Goal: Information Seeking & Learning: Find specific fact

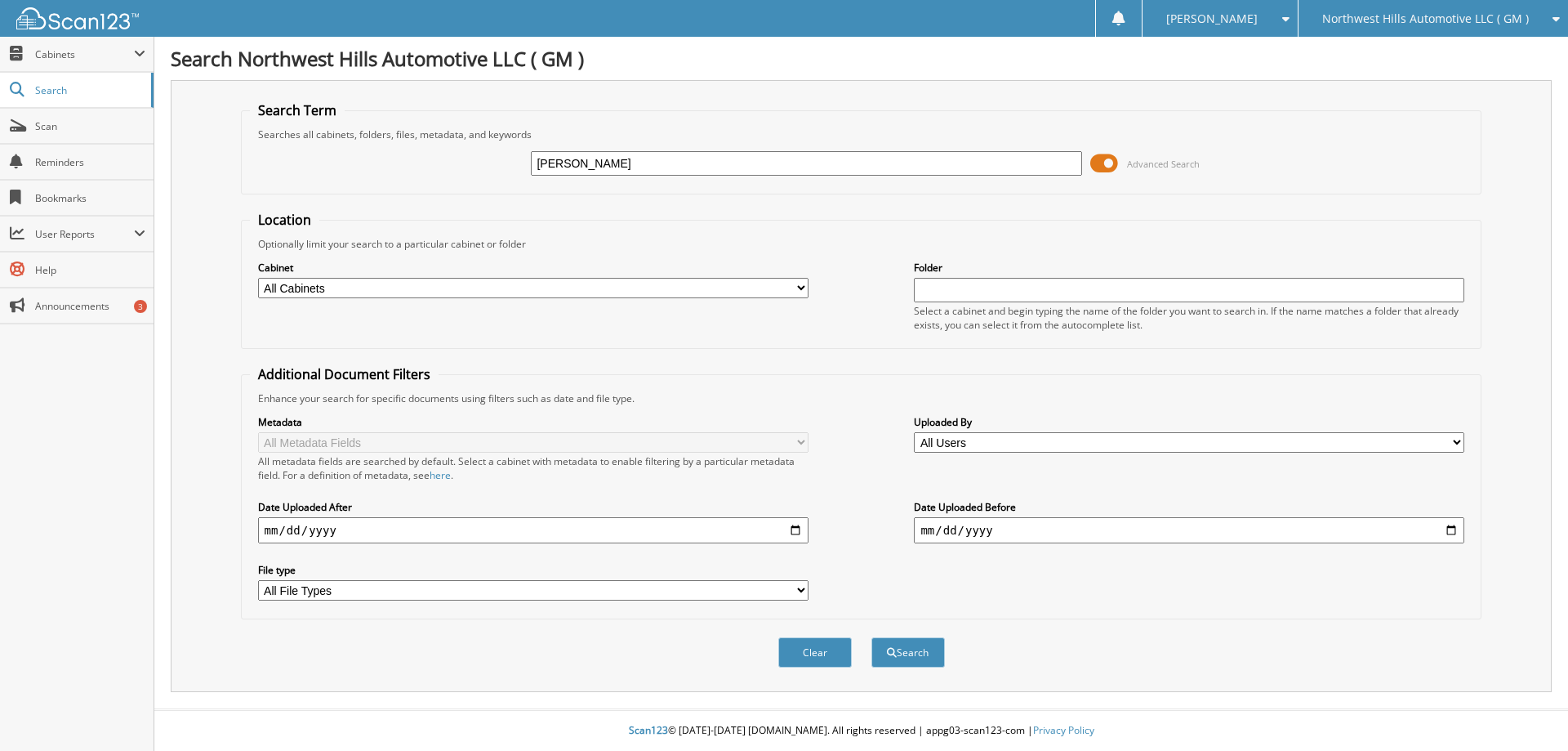
type input "[PERSON_NAME]"
click at [872, 638] on button "Search" at bounding box center [908, 653] width 73 height 30
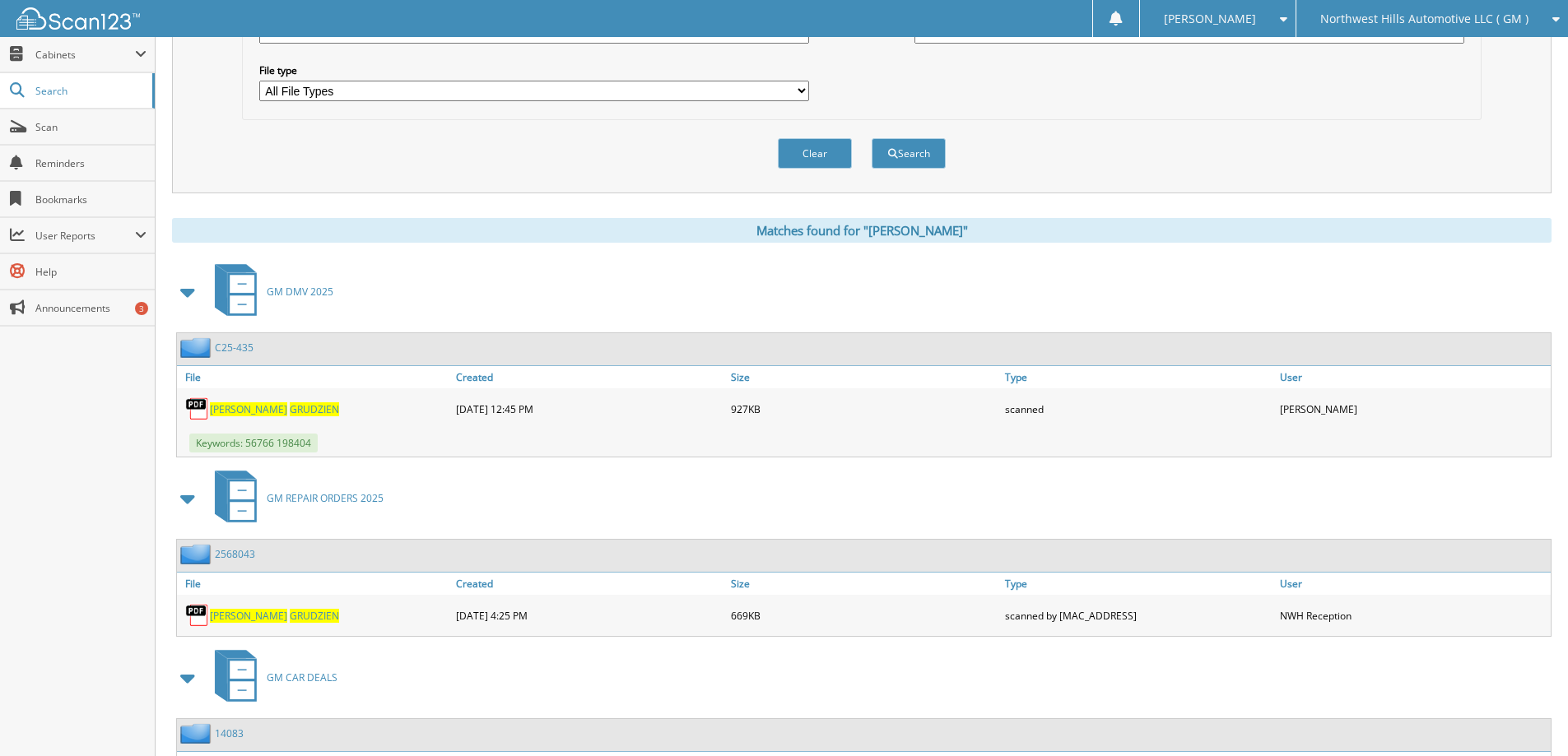
scroll to position [411, 0]
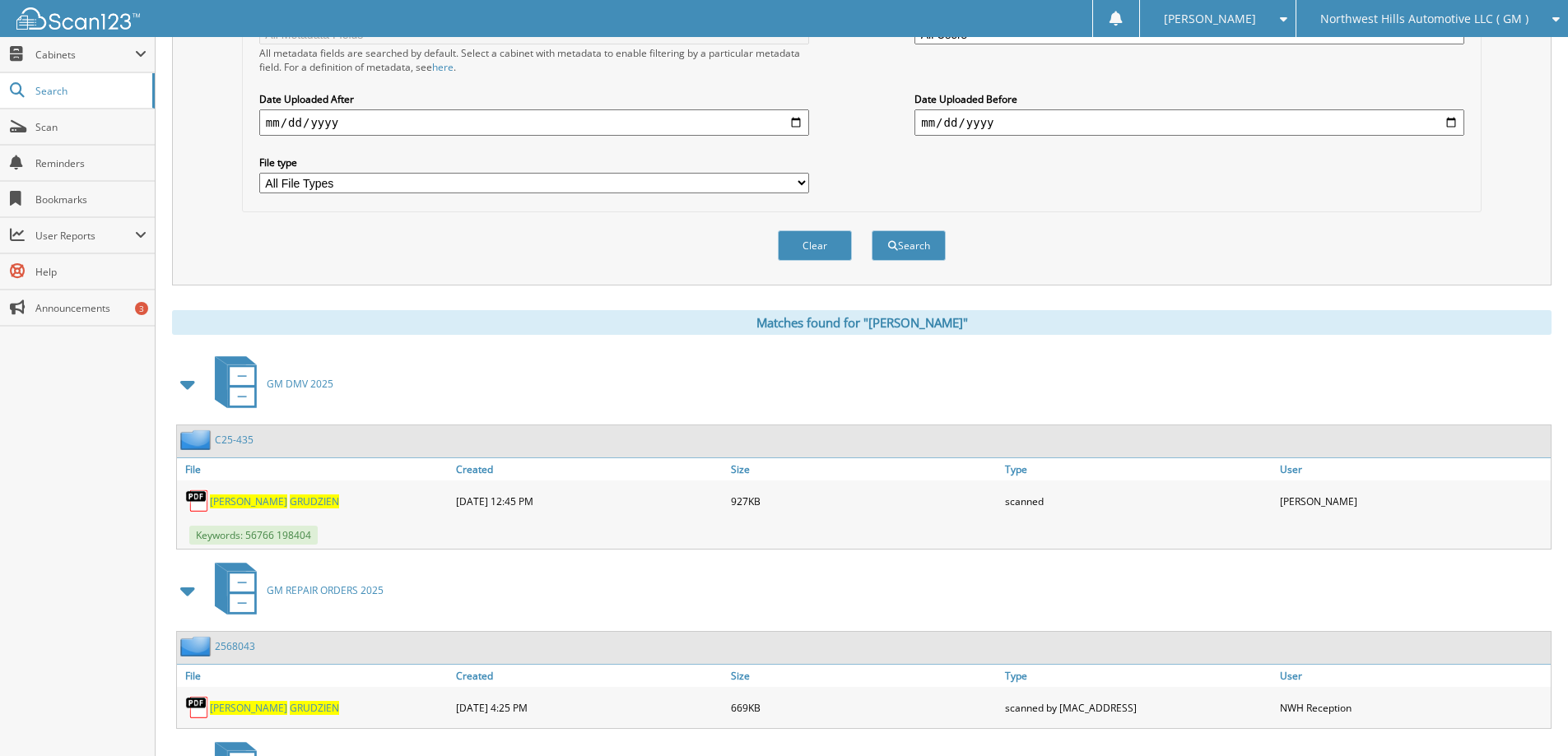
click at [226, 503] on span "[PERSON_NAME]" at bounding box center [249, 502] width 77 height 14
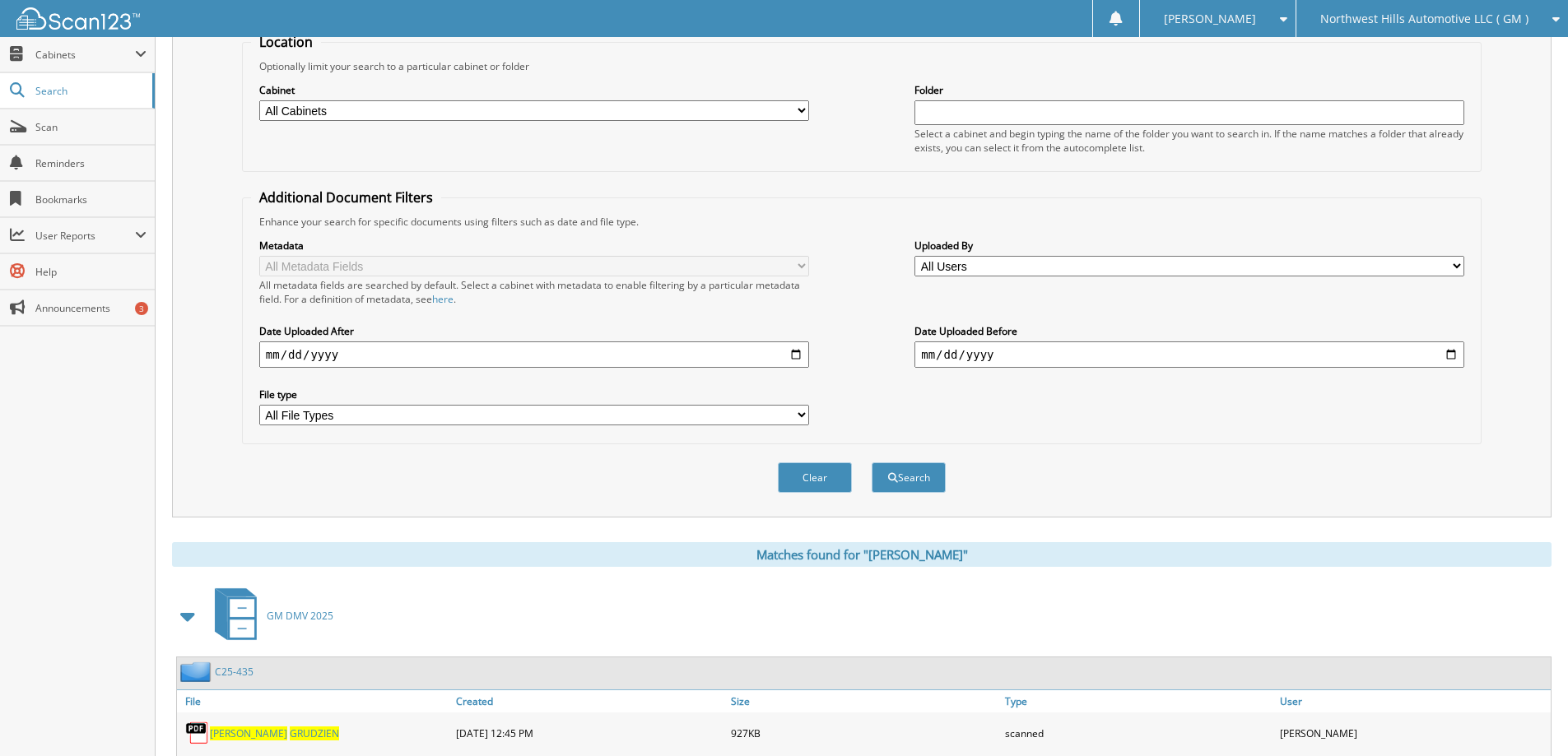
scroll to position [0, 0]
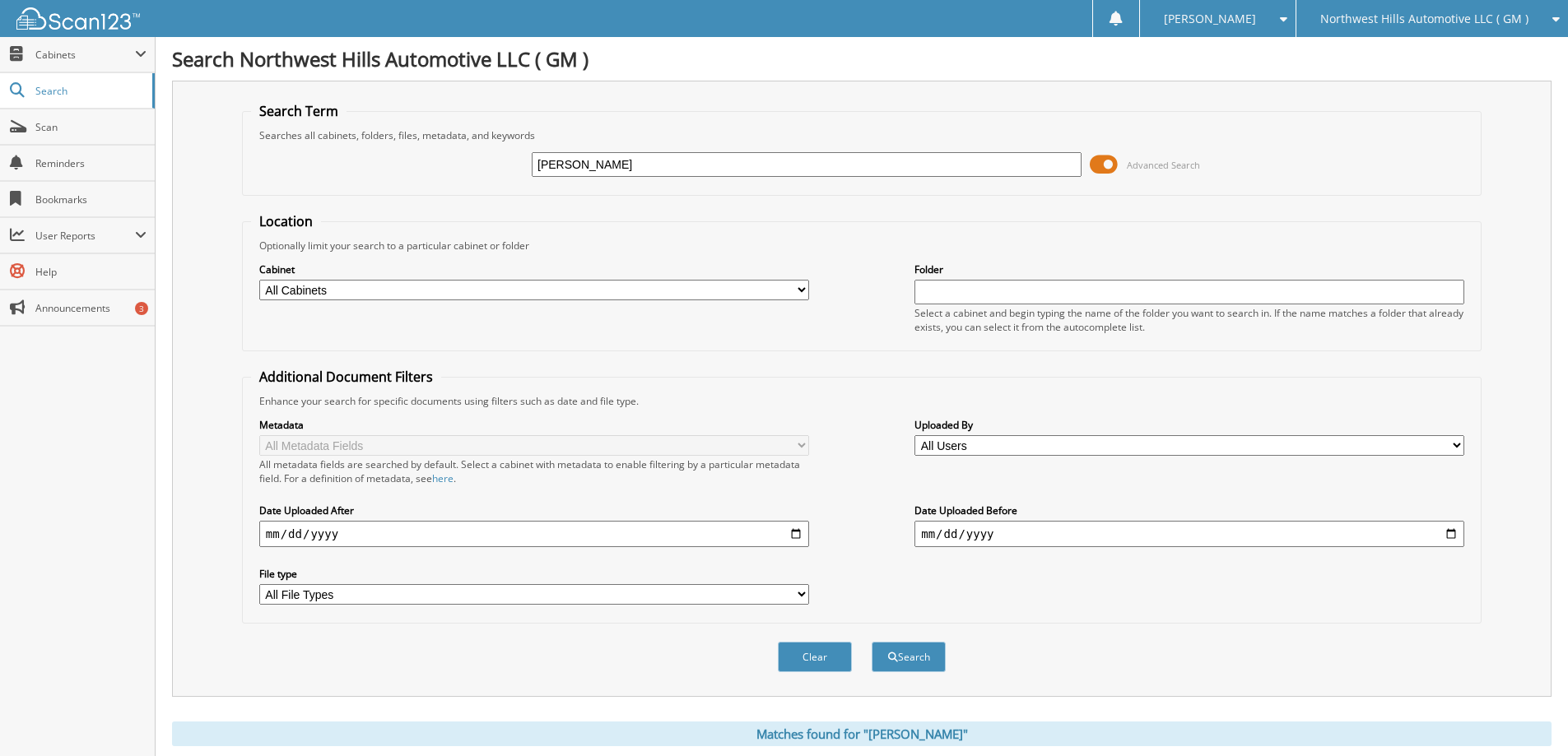
drag, startPoint x: 640, startPoint y: 161, endPoint x: 495, endPoint y: 175, distance: 145.7
click at [495, 175] on div "[PERSON_NAME] Advanced Search" at bounding box center [861, 164] width 1221 height 44
type input "C25-435"
click at [871, 642] on button "Search" at bounding box center [908, 657] width 74 height 31
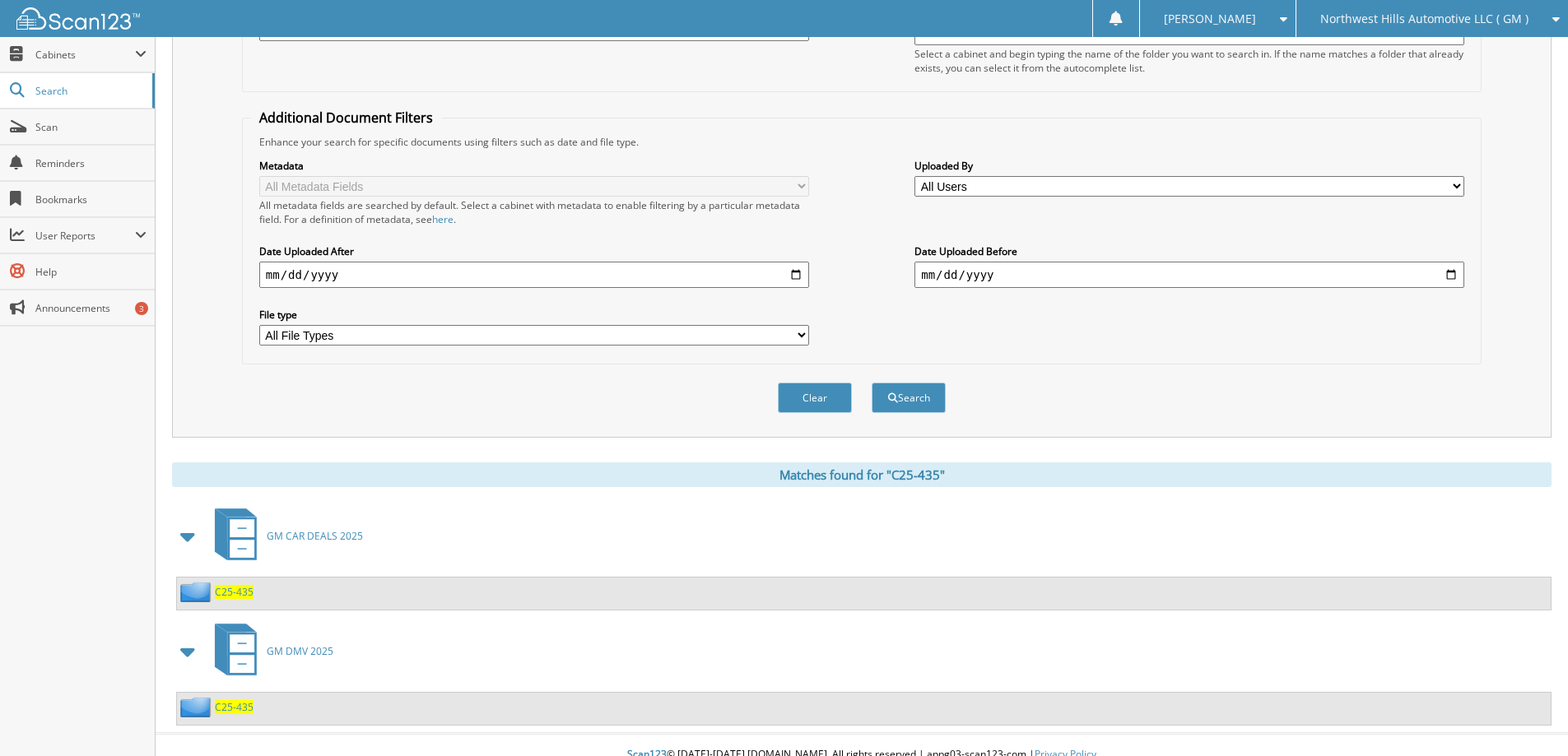
scroll to position [279, 0]
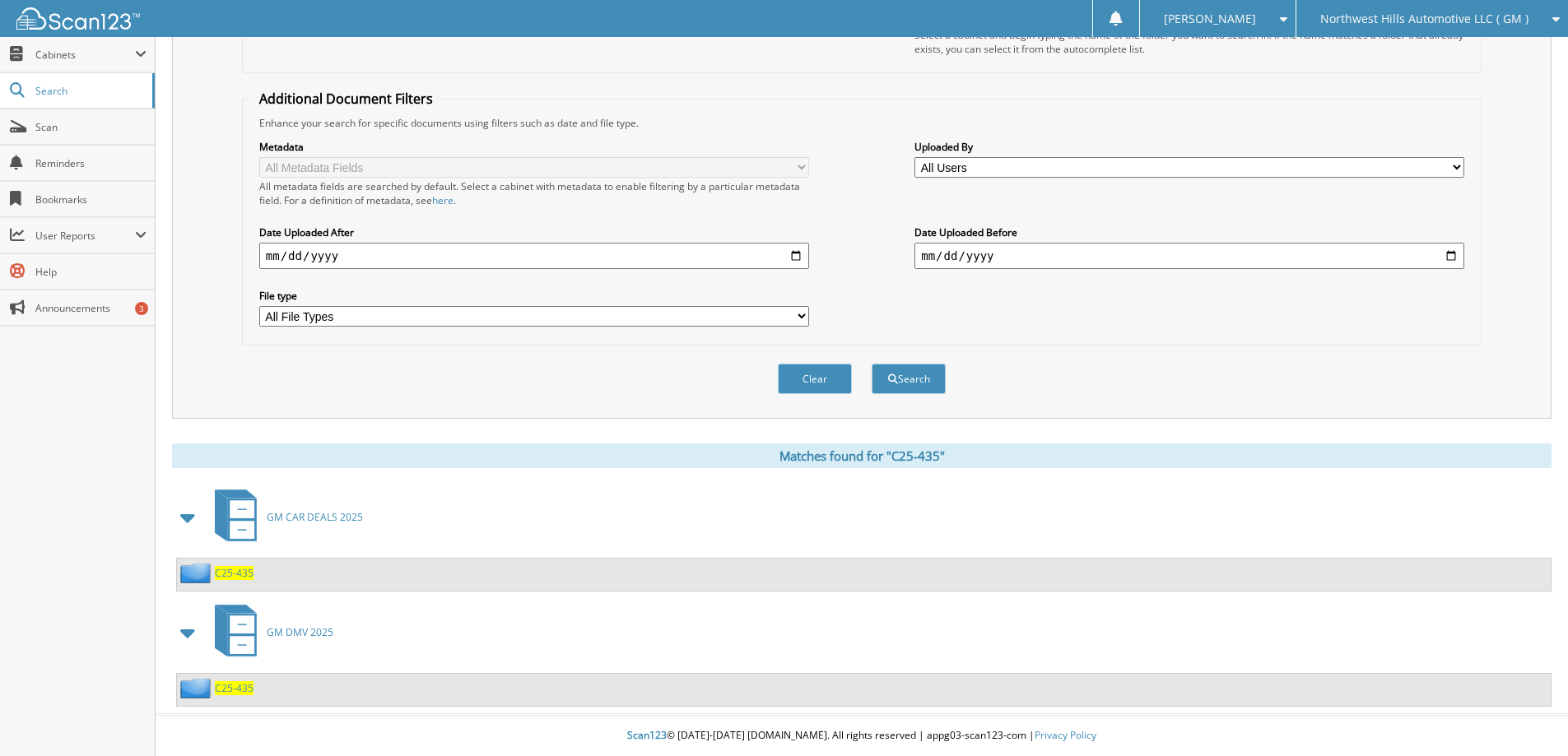
click at [236, 572] on span "C25-435" at bounding box center [233, 573] width 39 height 14
